Goal: Book appointment/travel/reservation

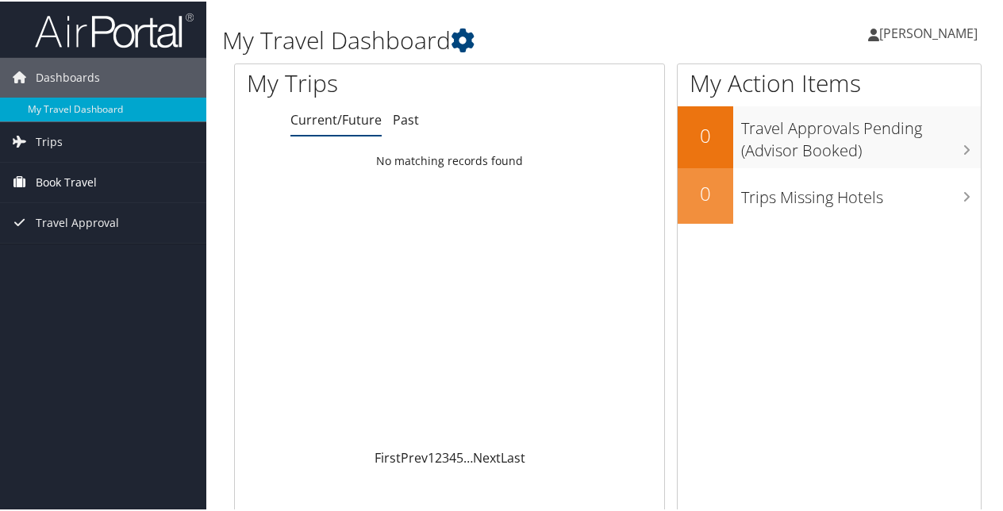
click at [63, 184] on span "Book Travel" at bounding box center [66, 181] width 61 height 40
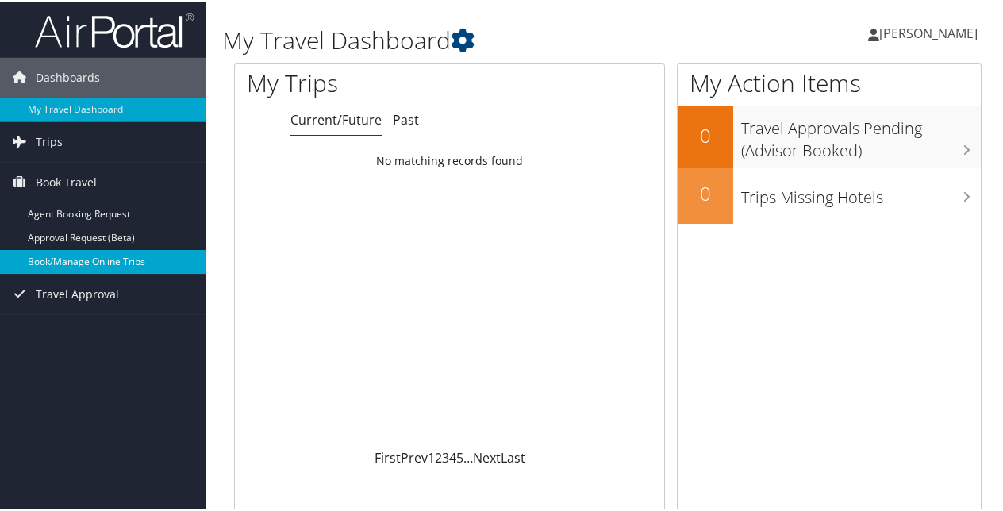
click at [71, 252] on link "Book/Manage Online Trips" at bounding box center [103, 260] width 206 height 24
click at [92, 253] on link "Book/Manage Online Trips" at bounding box center [103, 260] width 206 height 24
